Goal: Information Seeking & Learning: Learn about a topic

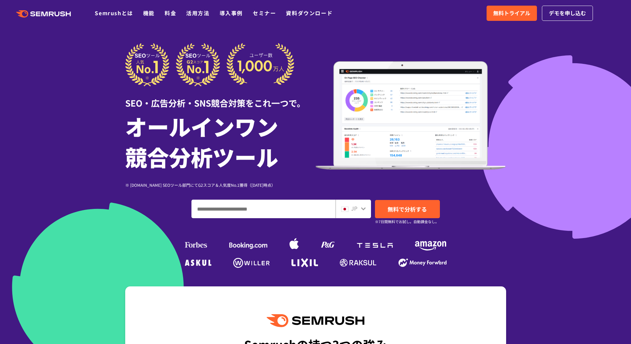
click at [364, 210] on icon at bounding box center [363, 208] width 5 height 5
click at [361, 209] on icon at bounding box center [363, 208] width 5 height 5
click at [350, 211] on div "JP" at bounding box center [351, 208] width 21 height 9
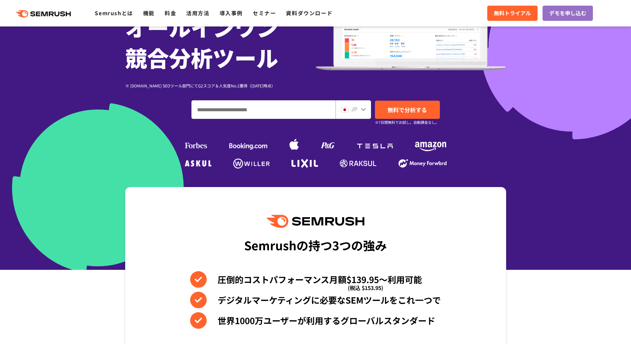
scroll to position [33, 0]
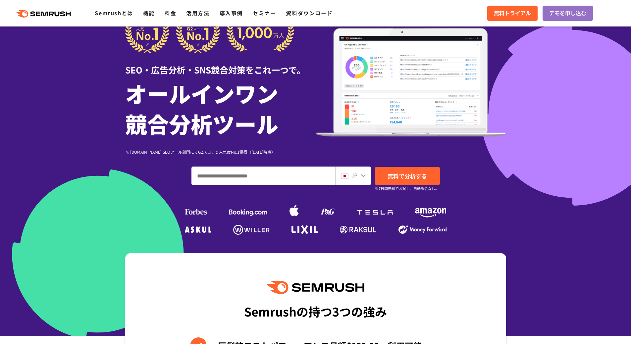
click at [344, 180] on div "JP" at bounding box center [352, 176] width 35 height 19
click at [365, 178] on icon at bounding box center [363, 175] width 5 height 5
click at [363, 175] on icon at bounding box center [363, 175] width 5 height 5
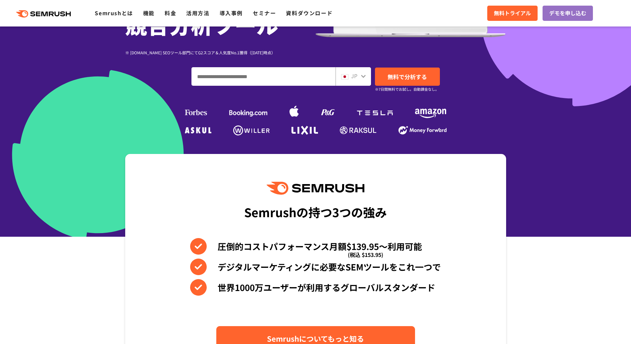
scroll to position [99, 0]
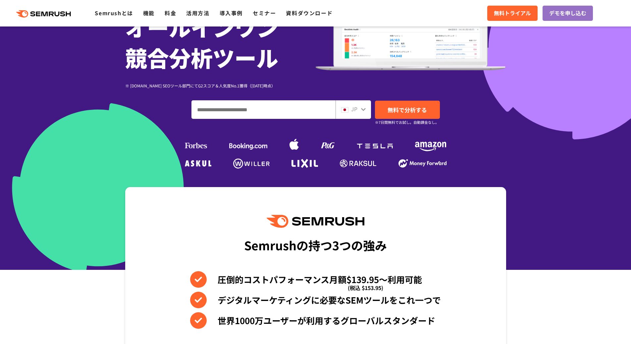
click at [350, 111] on div "JP" at bounding box center [351, 109] width 21 height 9
click at [350, 109] on div "JP" at bounding box center [351, 109] width 21 height 9
click at [358, 110] on div "JP" at bounding box center [351, 109] width 21 height 9
click at [364, 110] on icon at bounding box center [363, 109] width 5 height 3
click at [365, 109] on icon at bounding box center [363, 109] width 5 height 3
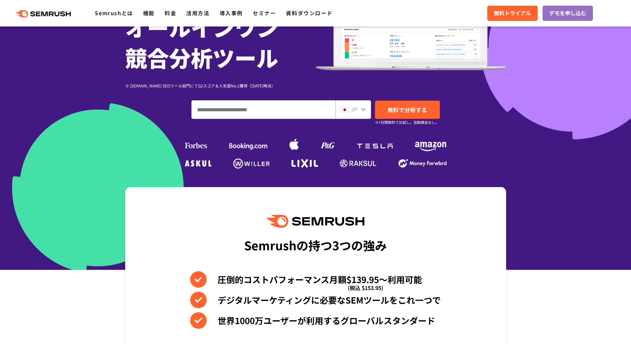
click at [365, 109] on icon at bounding box center [363, 109] width 5 height 5
click at [365, 110] on icon at bounding box center [363, 109] width 5 height 5
click at [346, 110] on img at bounding box center [344, 109] width 7 height 5
click at [273, 108] on input "ドメイン、キーワードまたはURLを入力してください" at bounding box center [263, 110] width 143 height 18
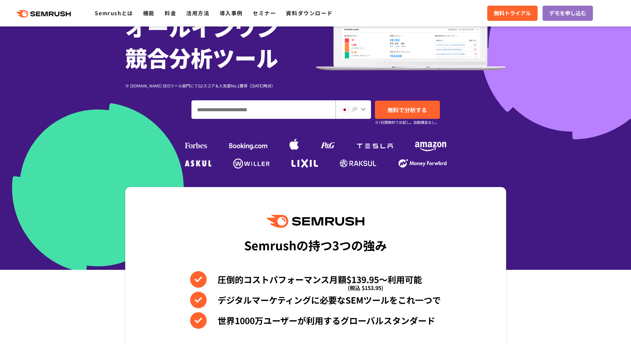
click at [260, 114] on input "ドメイン、キーワードまたはURLを入力してください" at bounding box center [263, 110] width 143 height 18
paste input "****"
type input "****"
click at [410, 110] on span "無料で分析する" at bounding box center [406, 110] width 39 height 8
